Goal: Navigation & Orientation: Find specific page/section

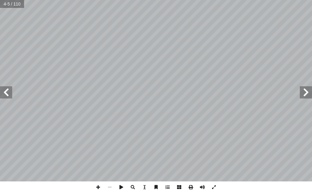
click at [7, 95] on span at bounding box center [6, 92] width 12 height 12
click at [95, 192] on span at bounding box center [98, 187] width 12 height 12
click at [12, 94] on span at bounding box center [6, 92] width 12 height 12
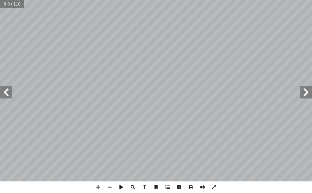
click at [11, 94] on span at bounding box center [6, 92] width 12 height 12
click at [5, 94] on span at bounding box center [6, 92] width 12 height 12
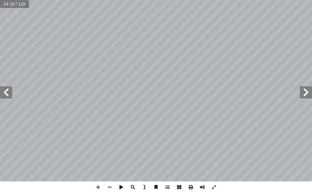
click at [6, 94] on span at bounding box center [6, 92] width 12 height 12
click at [6, 95] on span at bounding box center [6, 92] width 12 height 12
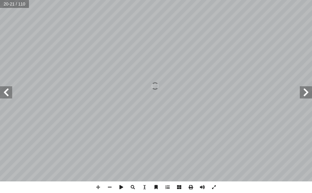
click at [6, 95] on span at bounding box center [6, 92] width 12 height 12
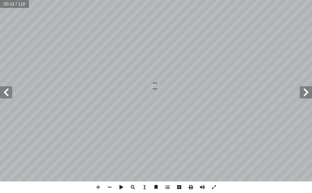
click at [6, 95] on span at bounding box center [6, 92] width 12 height 12
click at [10, 94] on span at bounding box center [6, 92] width 12 height 12
click at [10, 93] on span at bounding box center [6, 92] width 12 height 12
click at [5, 98] on span at bounding box center [6, 92] width 12 height 12
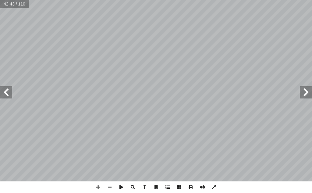
click at [11, 98] on span at bounding box center [6, 92] width 12 height 12
click at [100, 185] on span at bounding box center [98, 187] width 12 height 12
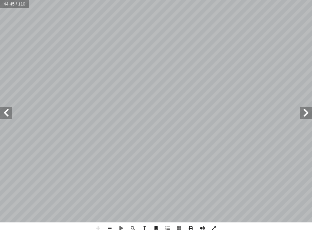
click at [111, 192] on span at bounding box center [110, 228] width 12 height 12
click at [161, 192] on div "درين على: � ن يكونوا ق أ ا ية الدرس � ع من الطلبة بعد نه ّ توق ُ : ي ُ هداف أ ا…" at bounding box center [156, 117] width 312 height 234
